Goal: Task Accomplishment & Management: Use online tool/utility

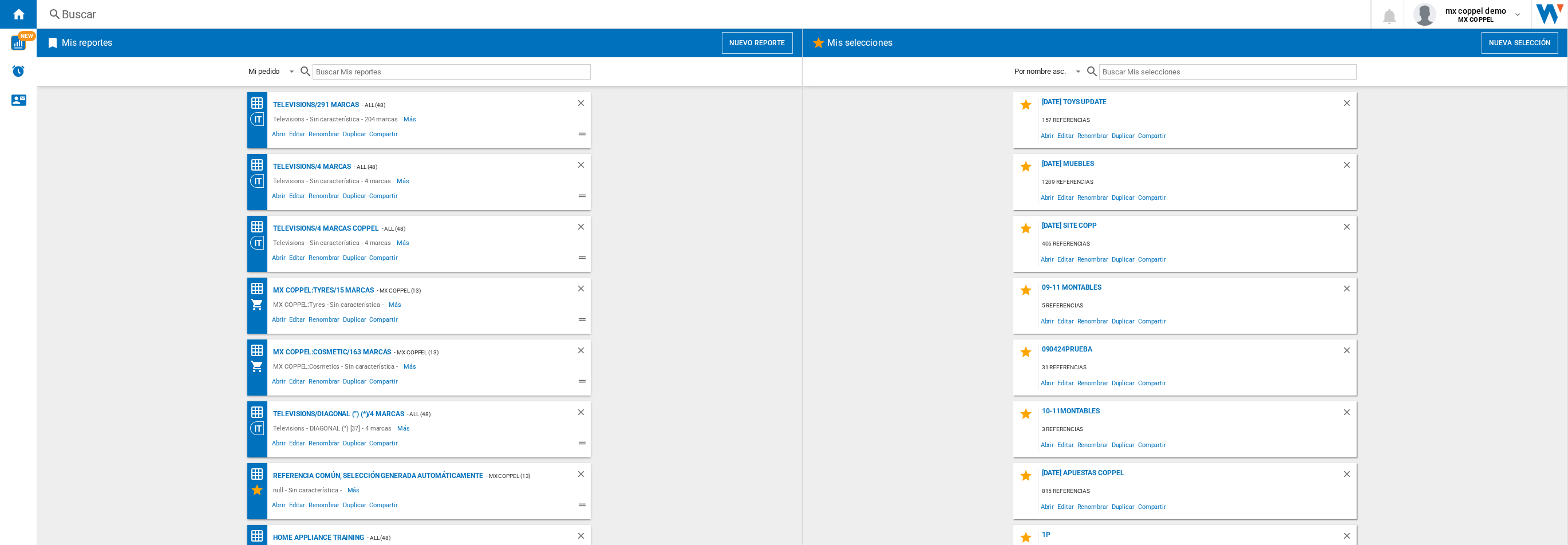
click at [751, 13] on div "Buscar" at bounding box center [701, 14] width 1279 height 16
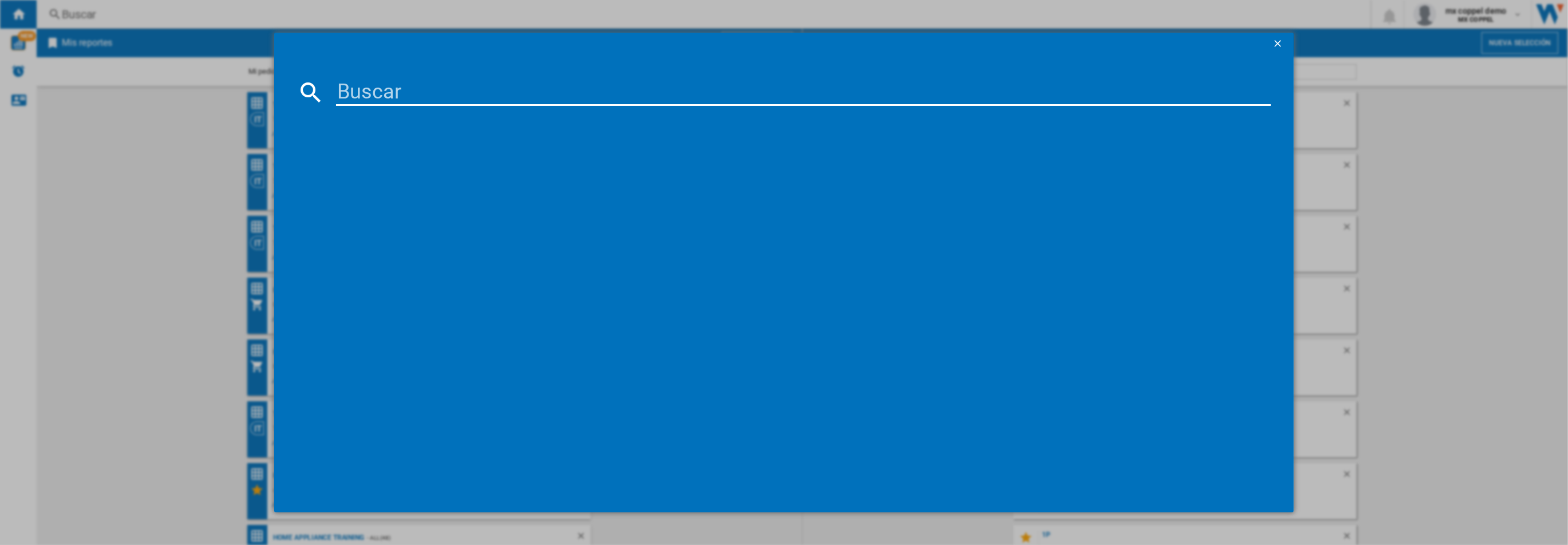
click at [648, 97] on input at bounding box center [803, 92] width 934 height 27
type input "100912"
click at [1277, 45] on ng-md-icon "getI18NText('BUTTONS.CLOSE_DIALOG')" at bounding box center [1279, 45] width 14 height 14
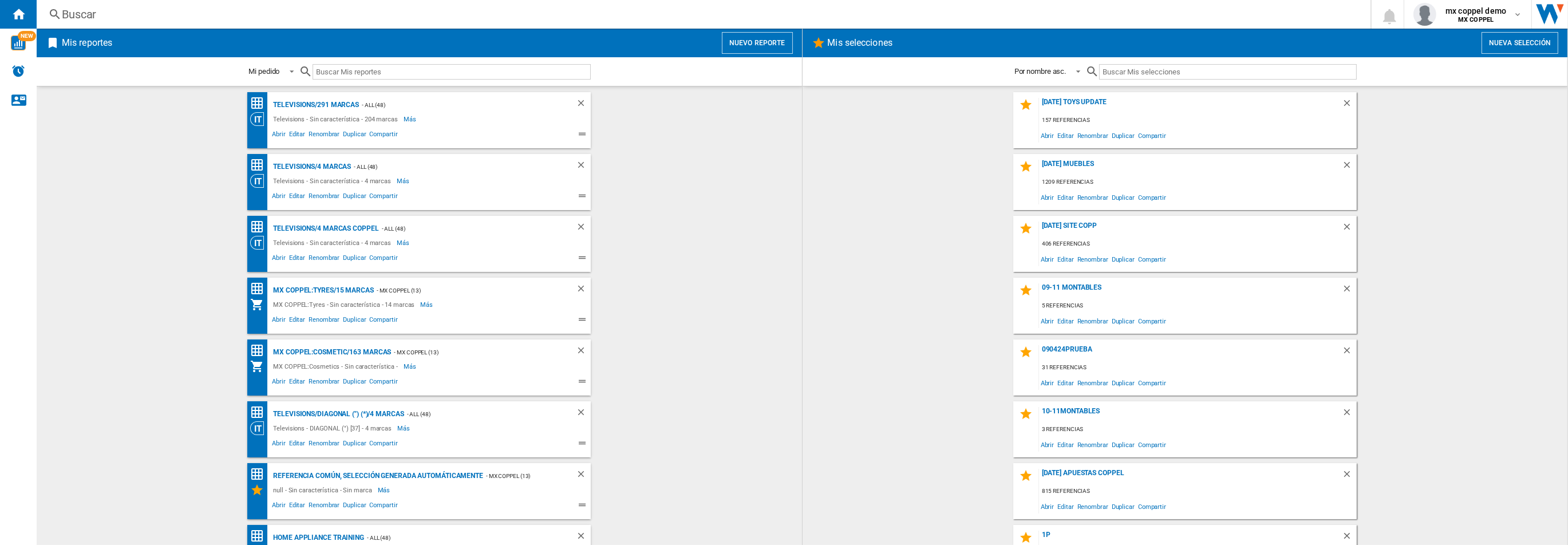
click at [1497, 51] on button "Nueva selección" at bounding box center [1520, 43] width 76 height 22
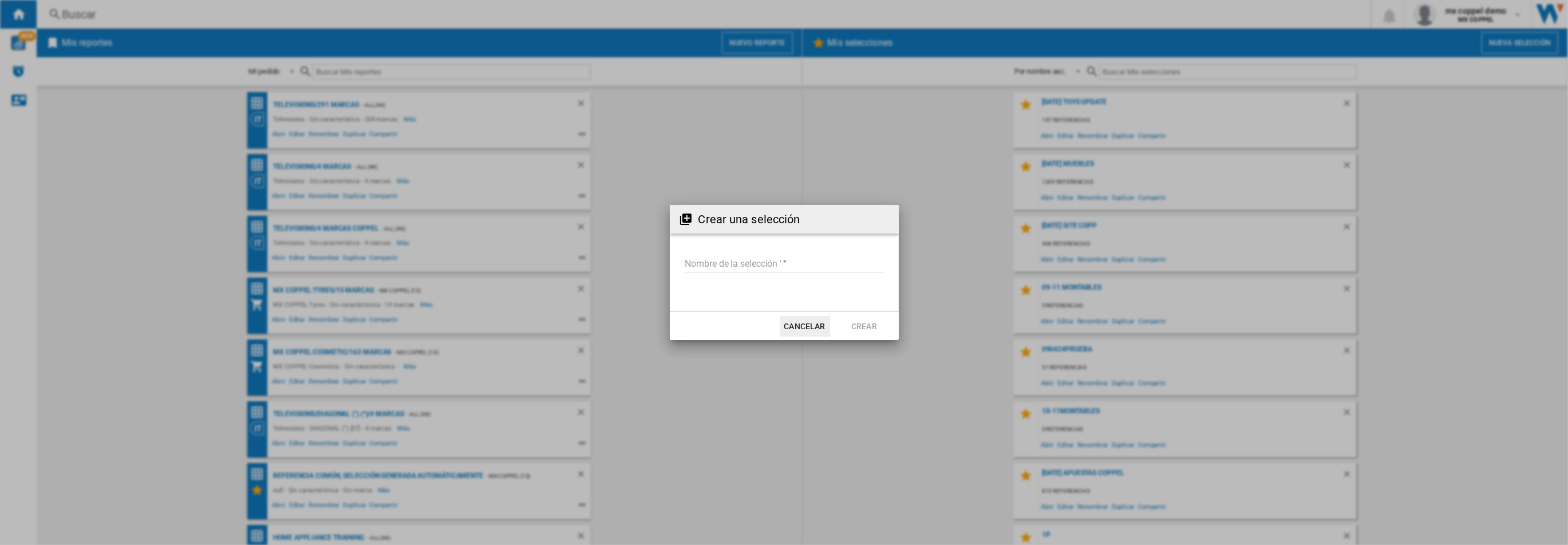
click at [760, 267] on input "Nombre de la selección '" at bounding box center [784, 264] width 199 height 17
type input "**"
click at [873, 330] on button "Crear" at bounding box center [864, 326] width 50 height 20
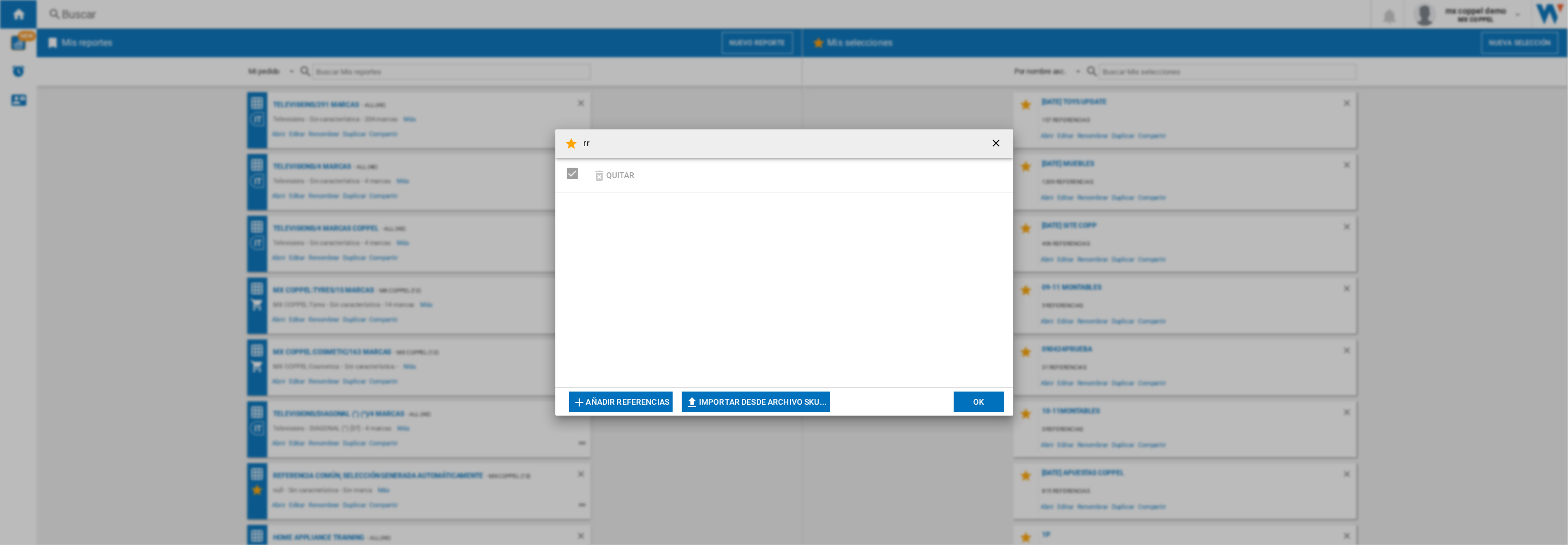
click at [640, 408] on button "Añadir referencias" at bounding box center [621, 402] width 104 height 20
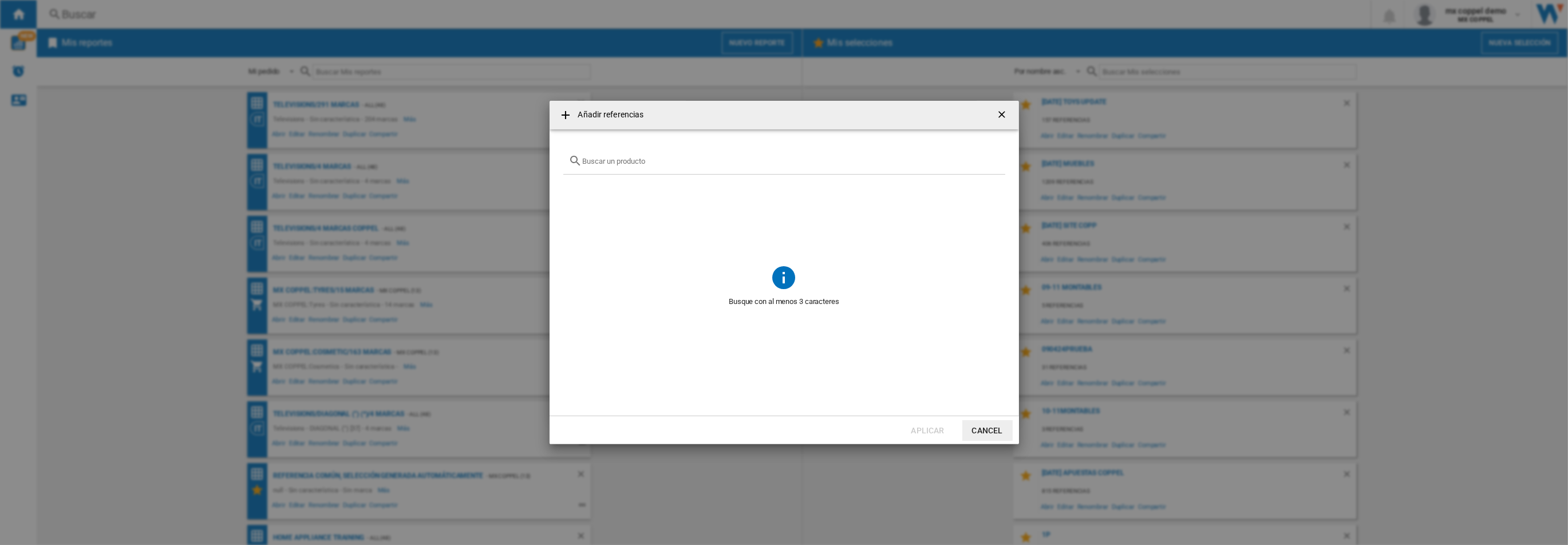
click at [608, 160] on input "text" at bounding box center [791, 160] width 417 height 8
type input "100912"
click at [981, 427] on button "Cancel" at bounding box center [987, 430] width 50 height 20
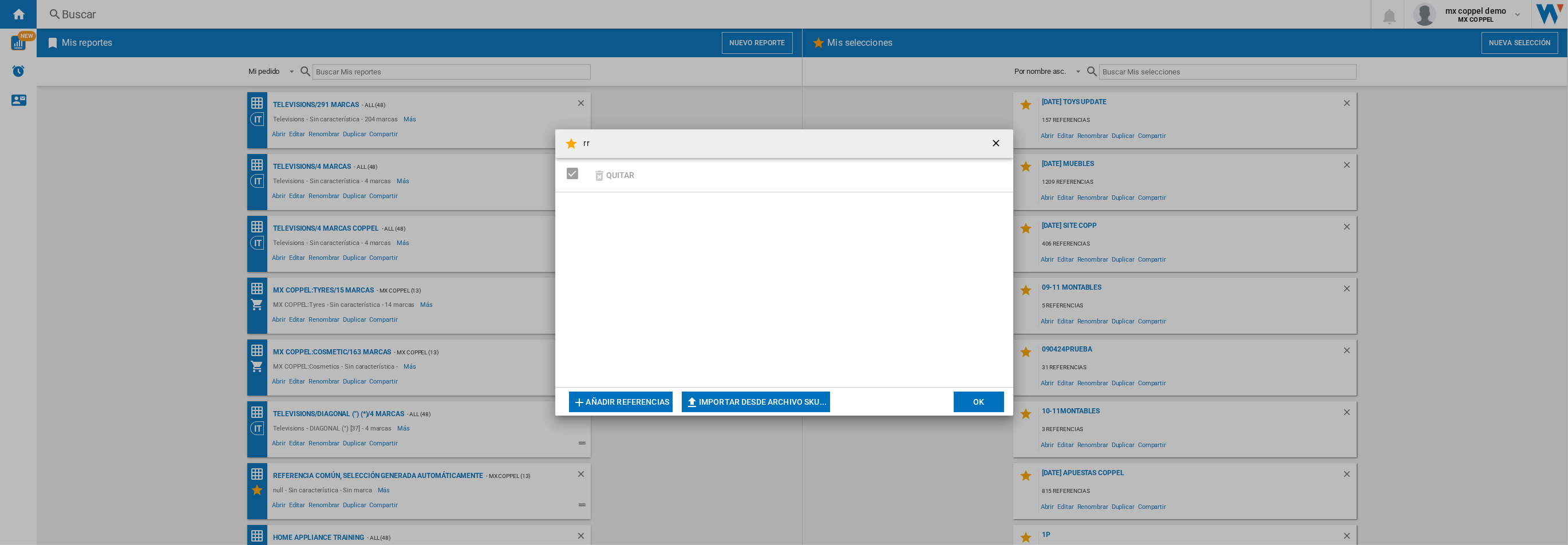
click at [733, 406] on button "Importar desde archivo SKU..." at bounding box center [756, 402] width 148 height 20
click at [716, 402] on button "Importar desde archivo SKU..." at bounding box center [756, 402] width 148 height 20
type input "**********"
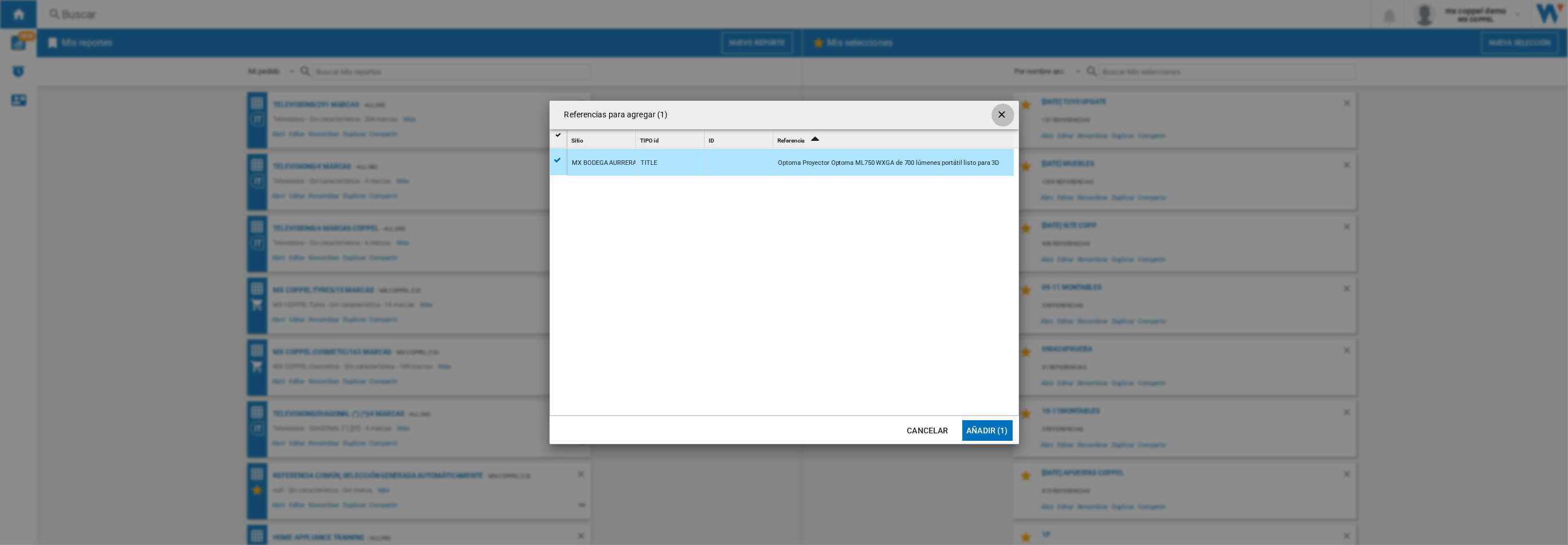
click at [1004, 117] on ng-md-icon "getI18NText('BUTTONS.CLOSE_DIALOG')" at bounding box center [1003, 116] width 14 height 14
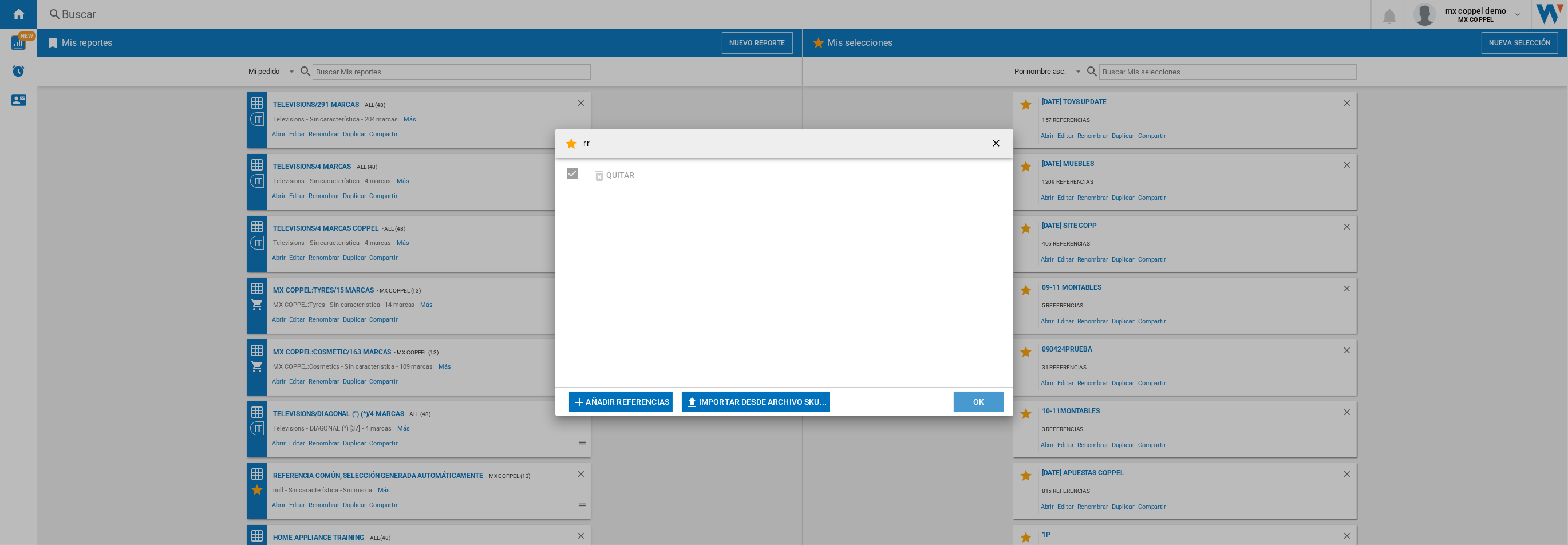
click at [970, 397] on button "OK" at bounding box center [978, 402] width 50 height 20
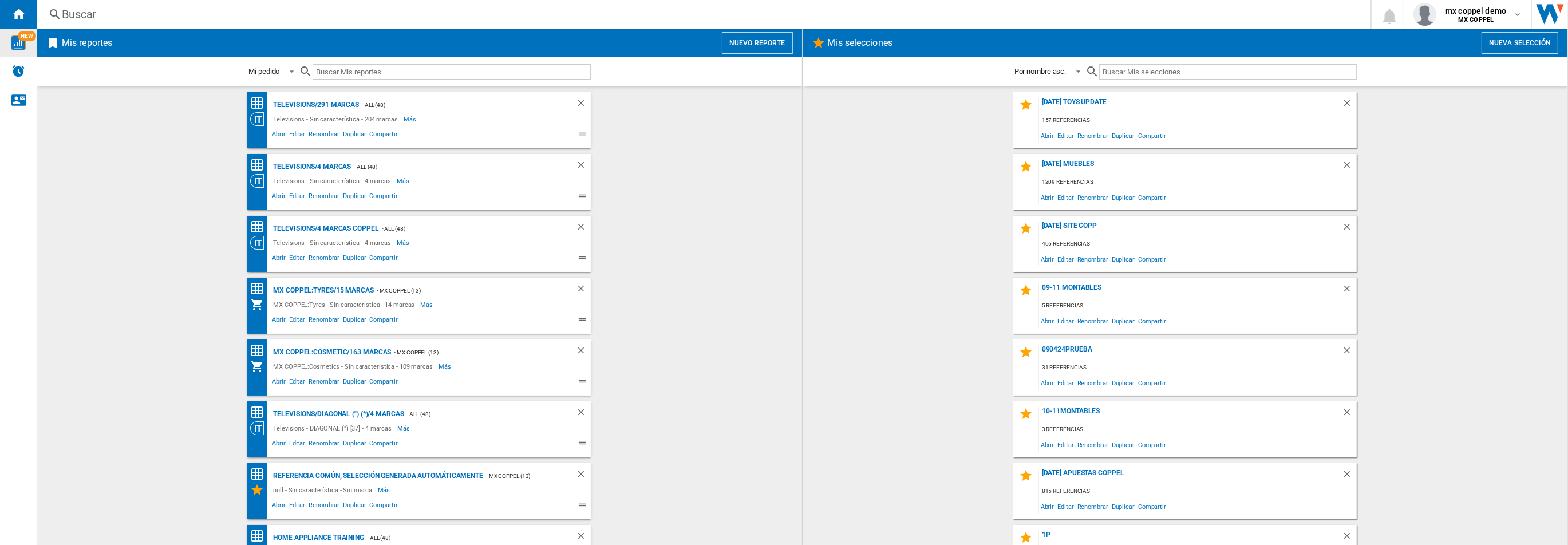
click at [20, 50] on div "NEW" at bounding box center [18, 43] width 37 height 29
